Goal: Find specific page/section: Find specific page/section

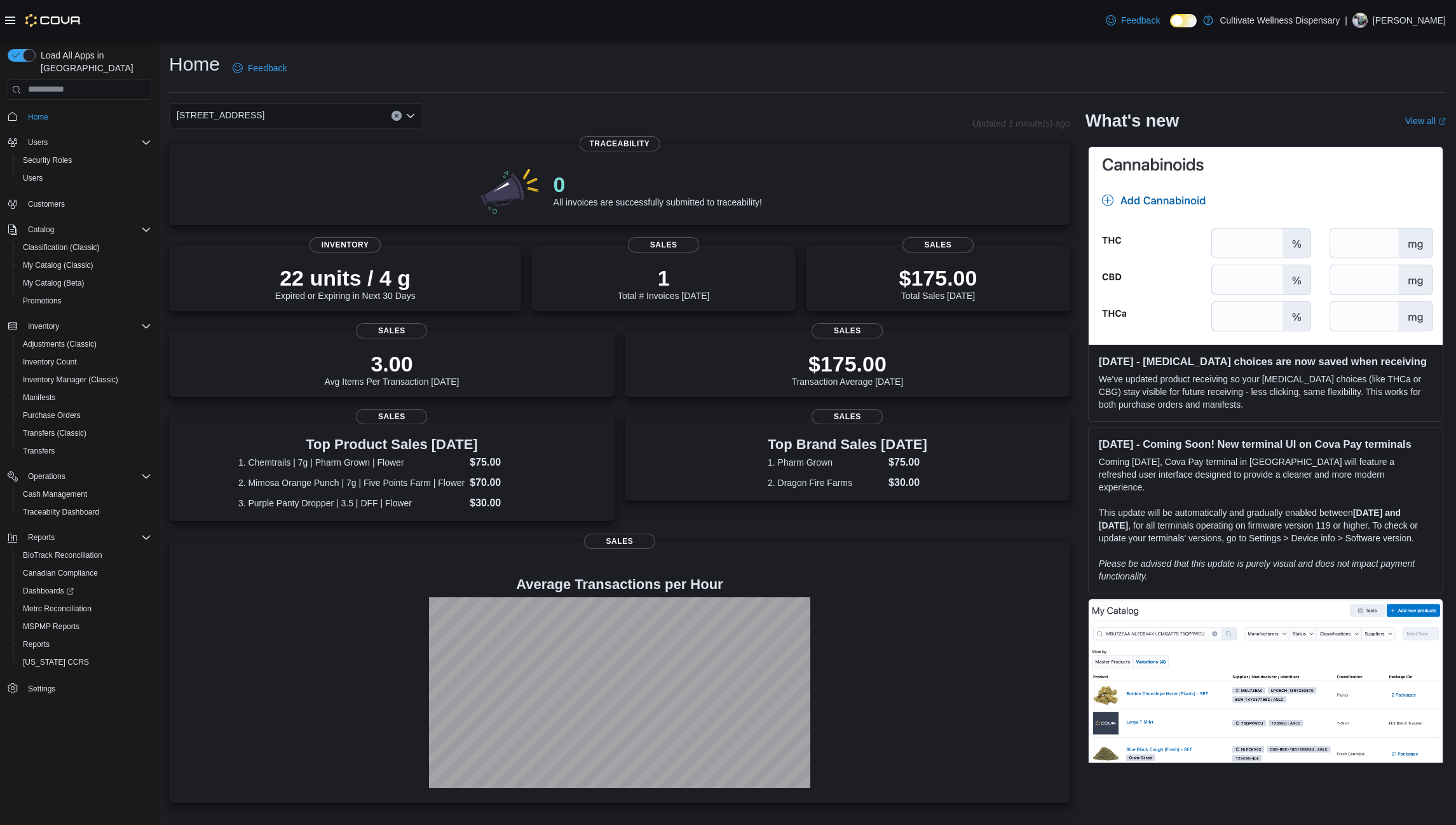
click at [411, 114] on icon "Open list of options" at bounding box center [410, 115] width 10 height 10
click at [300, 189] on span "[STREET_ADDRESS]" at bounding box center [255, 193] width 88 height 13
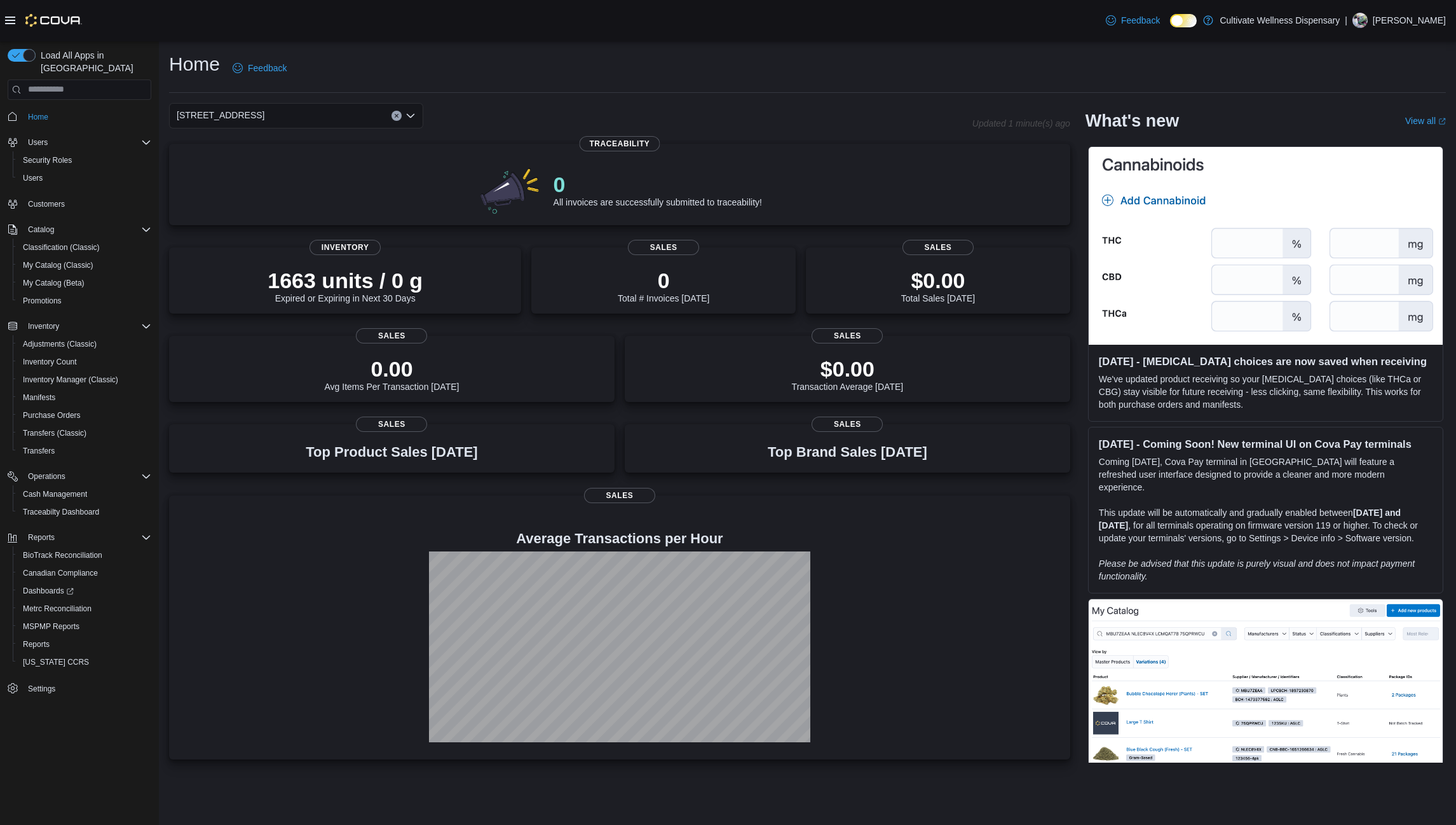
click at [414, 115] on icon "Open list of options" at bounding box center [410, 116] width 7 height 4
click at [373, 154] on div "[STREET_ADDRESS]" at bounding box center [304, 156] width 223 height 13
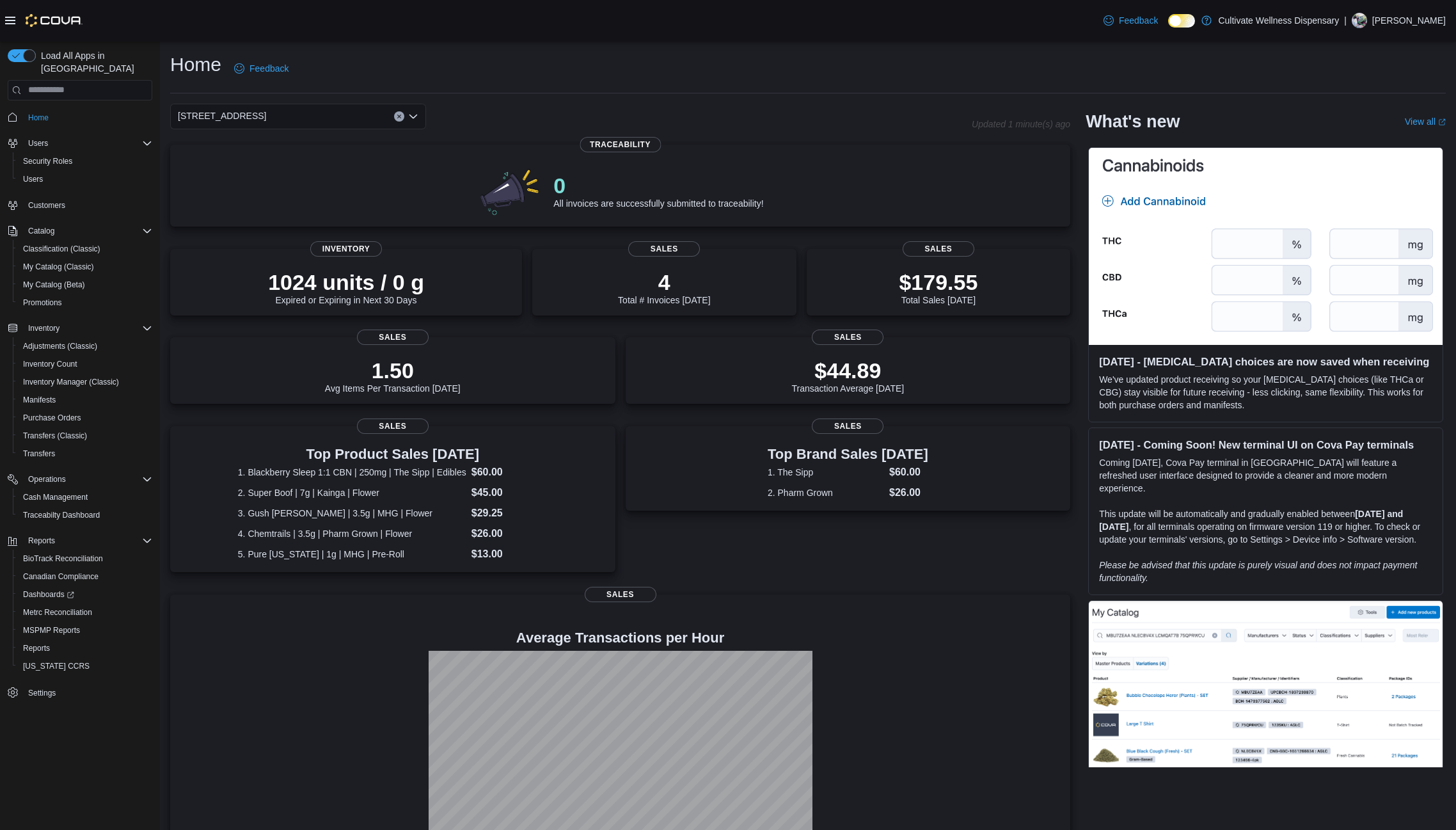
click at [411, 118] on icon "Open list of options" at bounding box center [413, 116] width 10 height 10
click at [301, 169] on span "[STREET_ADDRESS]" at bounding box center [257, 175] width 88 height 13
